Goal: Task Accomplishment & Management: Manage account settings

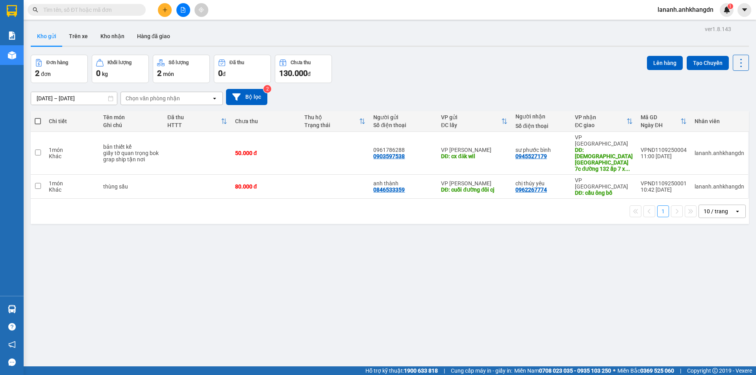
click at [712, 12] on span "lananh.anhkhangdn" at bounding box center [685, 10] width 69 height 10
click at [681, 26] on span "Đăng xuất" at bounding box center [689, 24] width 52 height 9
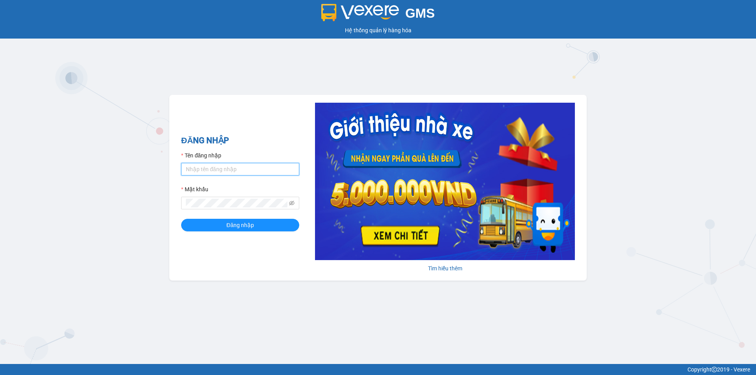
type input "lananh.anhkhangdn"
click at [255, 165] on input "lananh.anhkhangdn" at bounding box center [240, 169] width 118 height 13
click at [666, 62] on div "GMS Hệ thống quản lý hàng hóa ĐĂNG NHẬP Tên đăng nhập lananh.anhkhangdn Mật khẩ…" at bounding box center [378, 182] width 756 height 364
click at [275, 224] on button "Đăng nhập" at bounding box center [240, 225] width 118 height 13
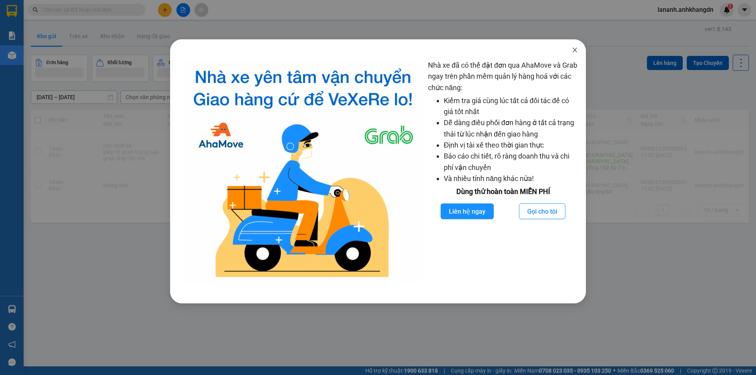
click at [577, 49] on icon "close" at bounding box center [575, 50] width 4 height 5
